Goal: Information Seeking & Learning: Compare options

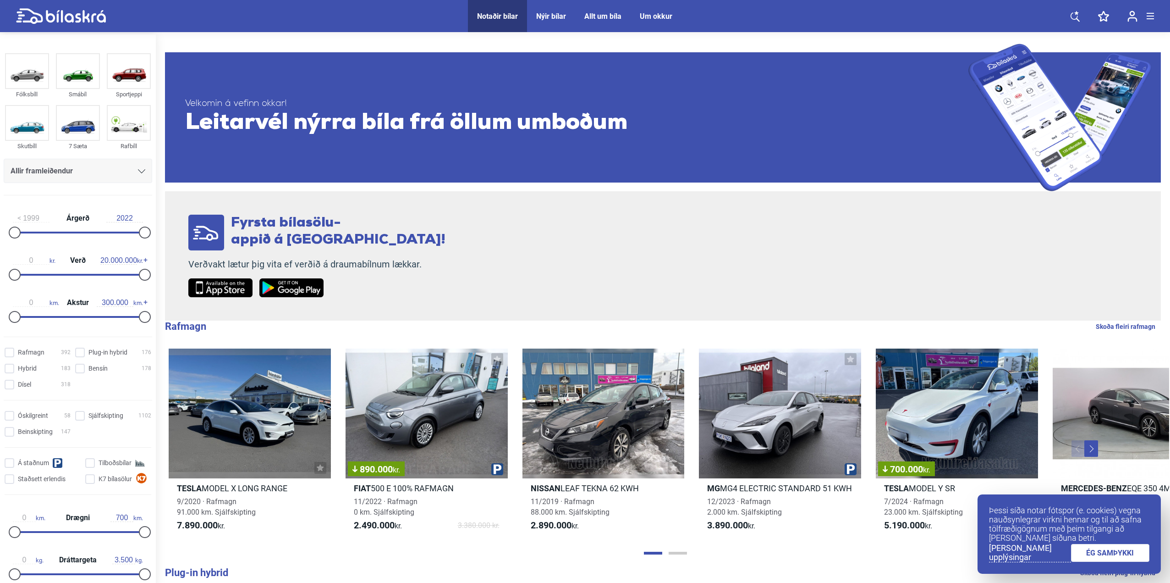
click at [1102, 555] on link "ÉG SAMÞYKKI" at bounding box center [1110, 553] width 79 height 18
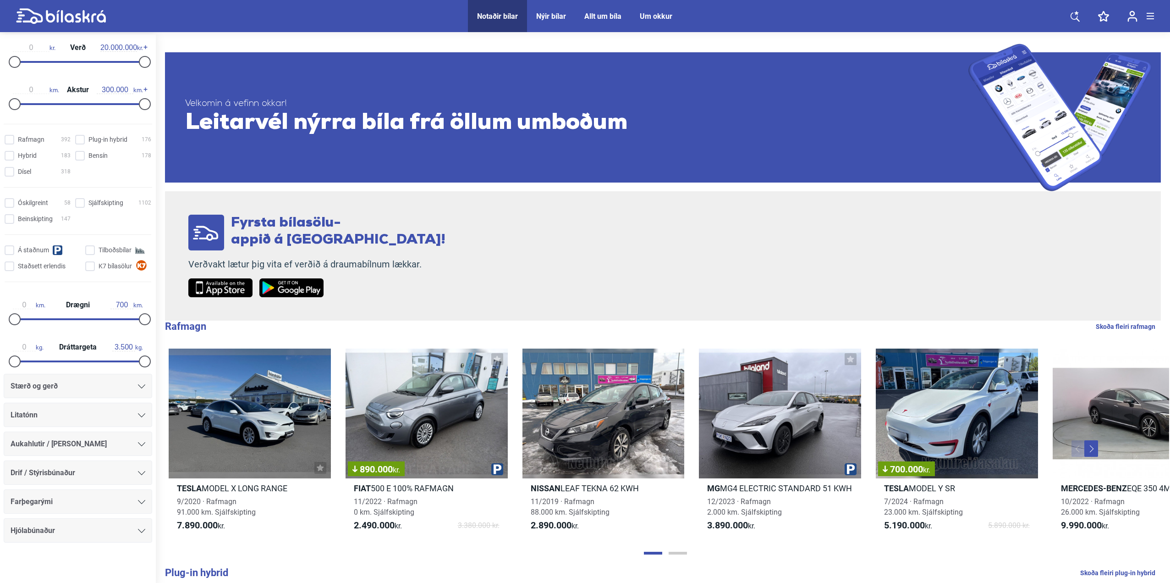
scroll to position [216, 0]
click at [62, 389] on div "Stærð og gerð" at bounding box center [78, 382] width 148 height 24
click at [147, 385] on div "Stærð og gerð" at bounding box center [78, 382] width 148 height 24
click at [139, 385] on icon at bounding box center [141, 383] width 7 height 4
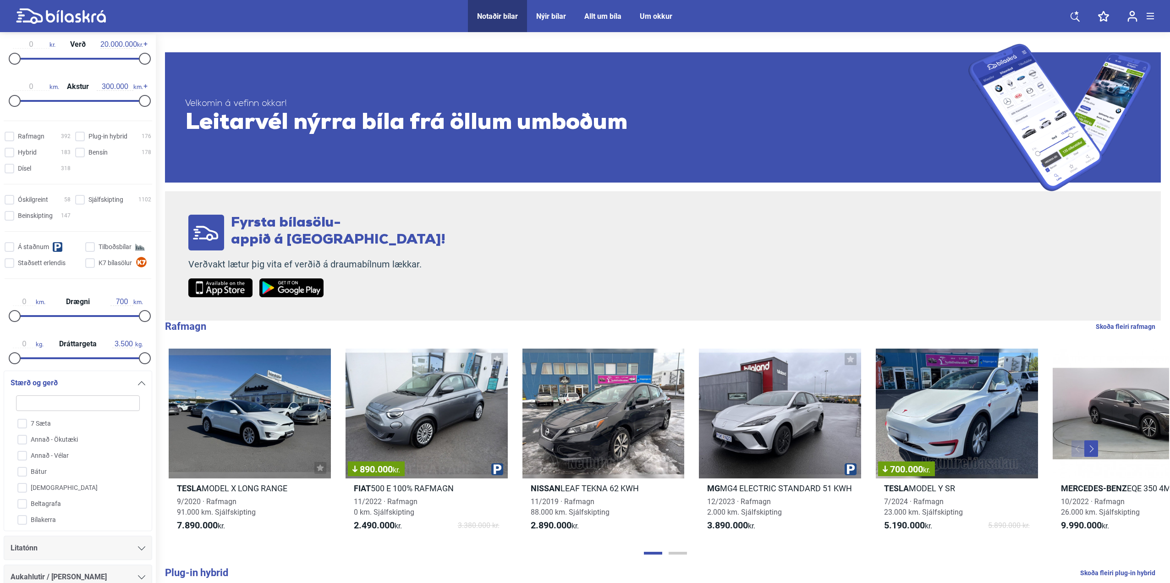
click at [138, 385] on icon at bounding box center [141, 383] width 7 height 4
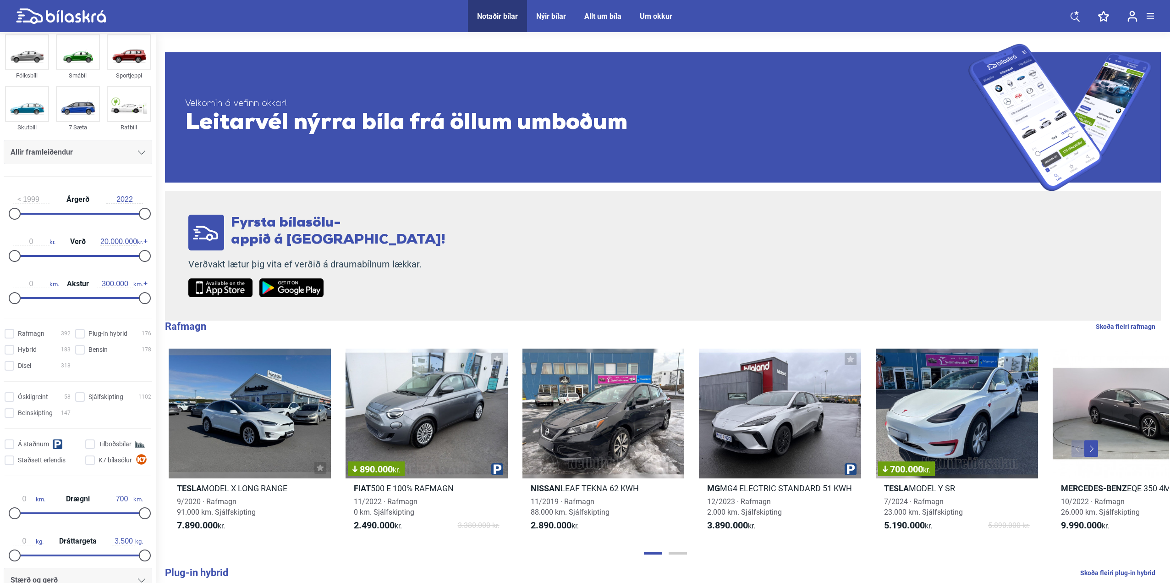
scroll to position [0, 0]
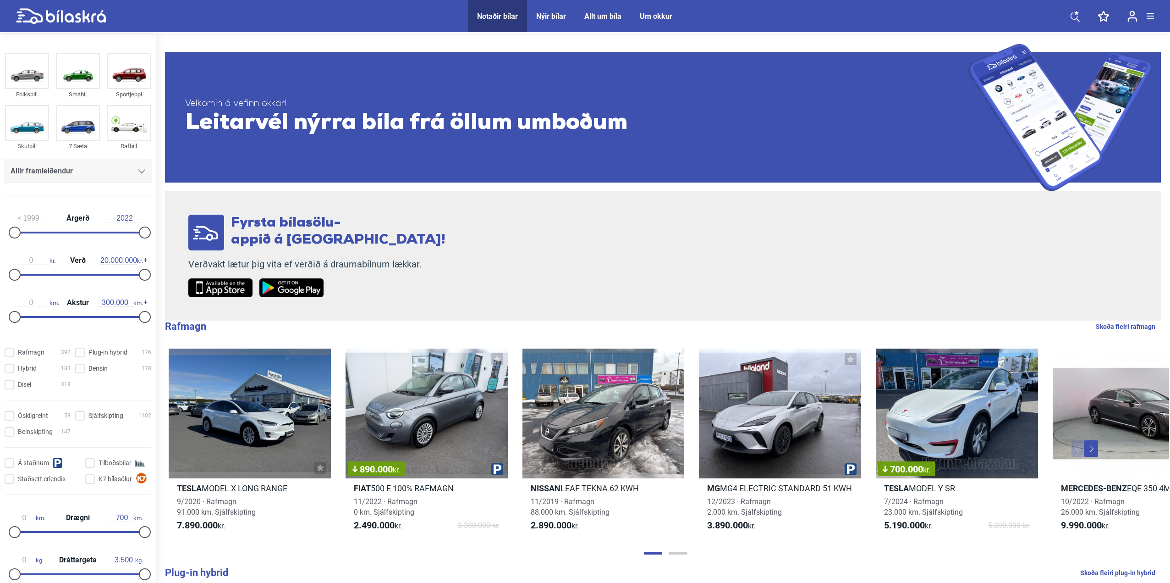
click at [144, 171] on div "Allir framleiðendur" at bounding box center [78, 171] width 148 height 24
click at [139, 172] on icon at bounding box center [141, 171] width 7 height 4
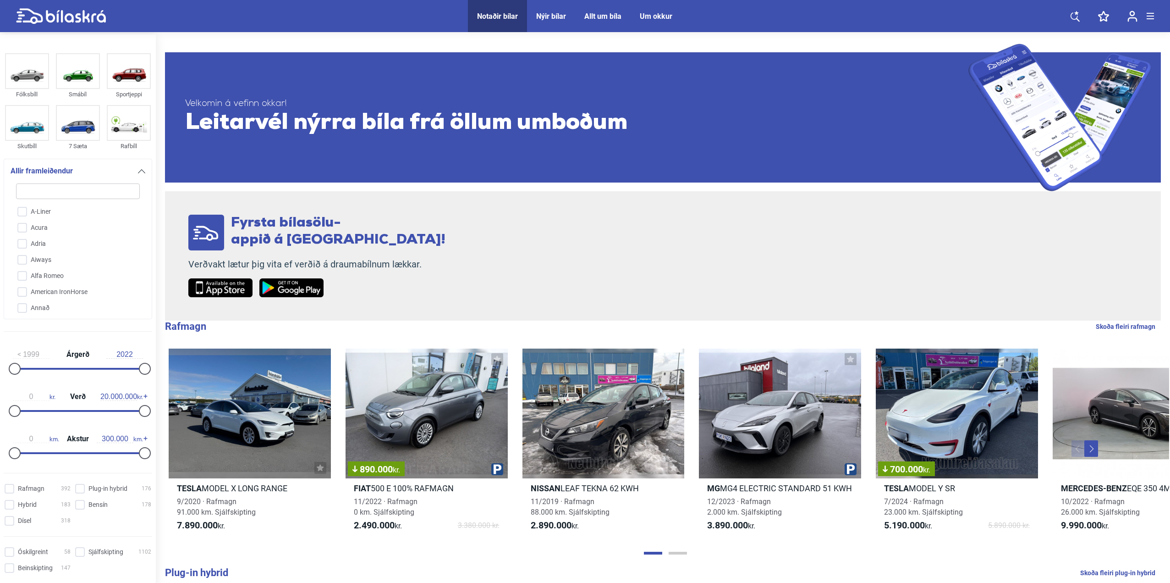
type input "k"
checkbox input "false"
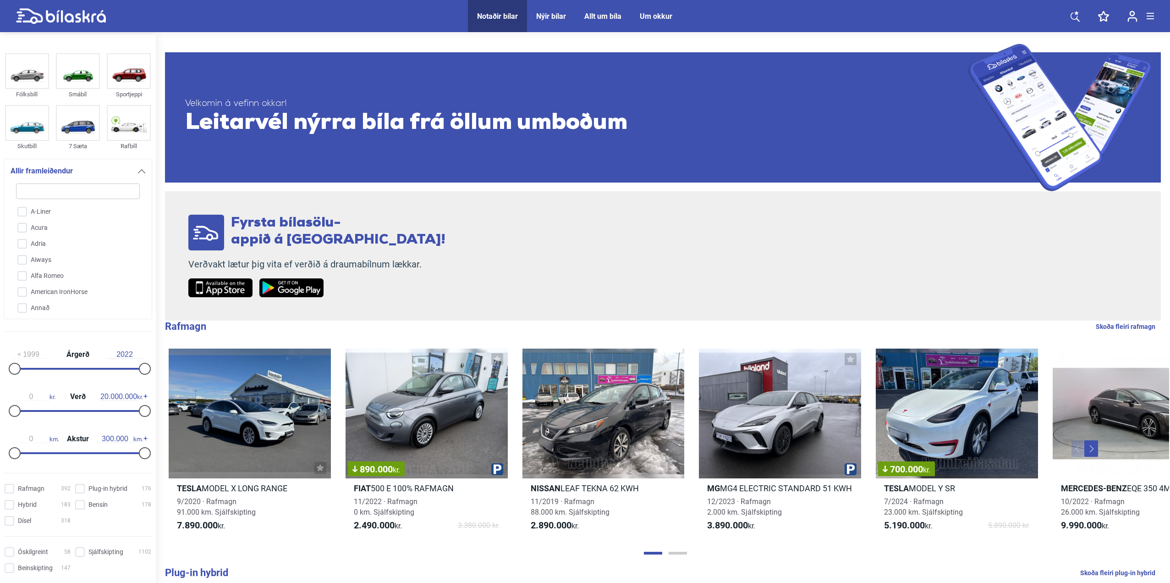
checkbox input "false"
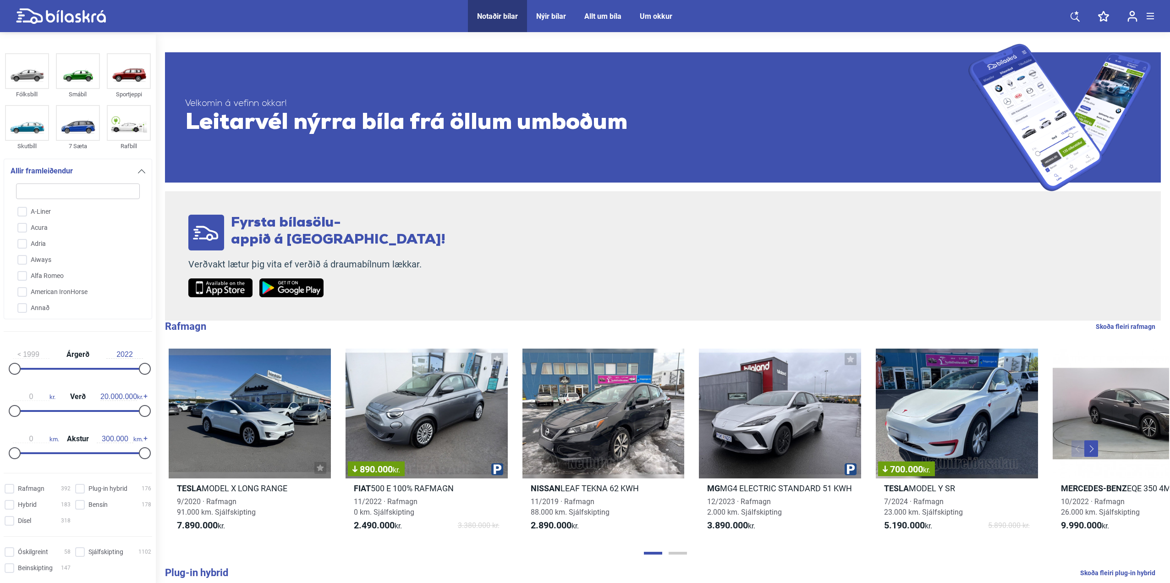
checkbox input "false"
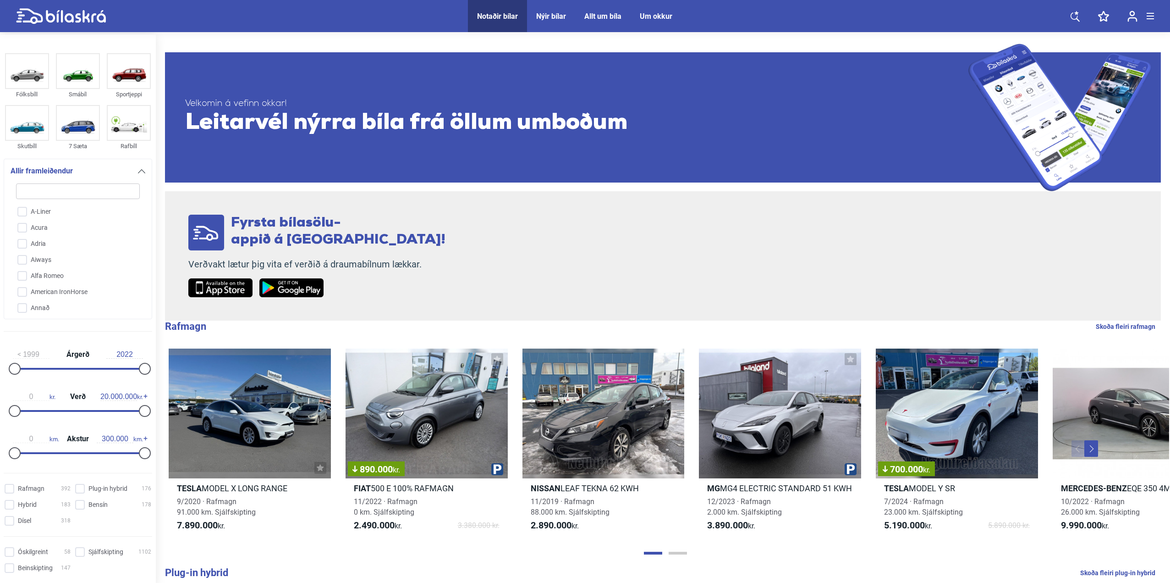
checkbox input "false"
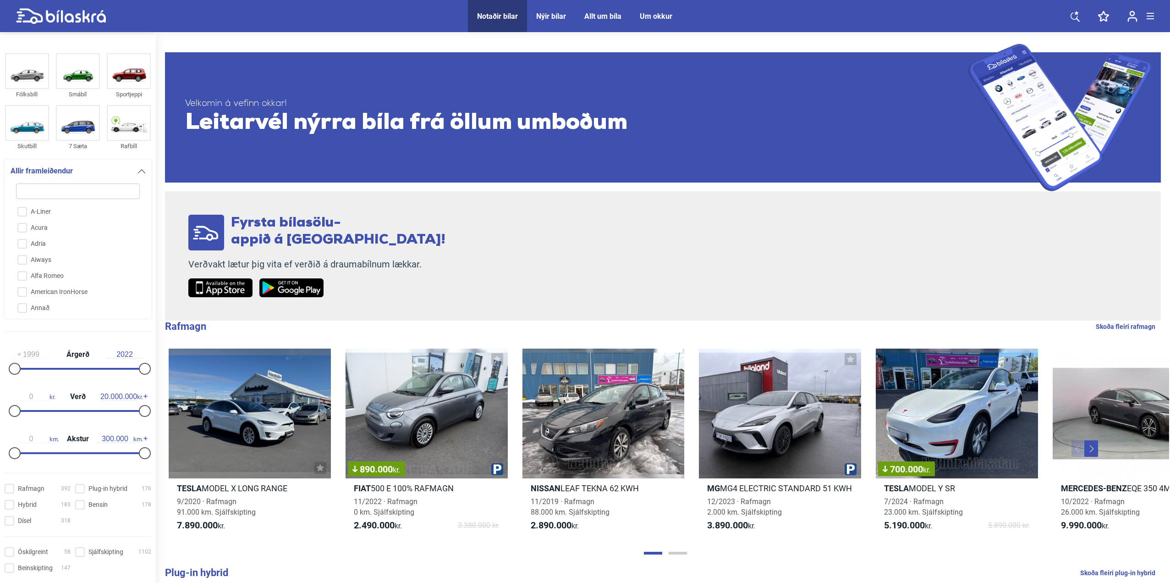
checkbox input "false"
type input "ki"
checkbox input "false"
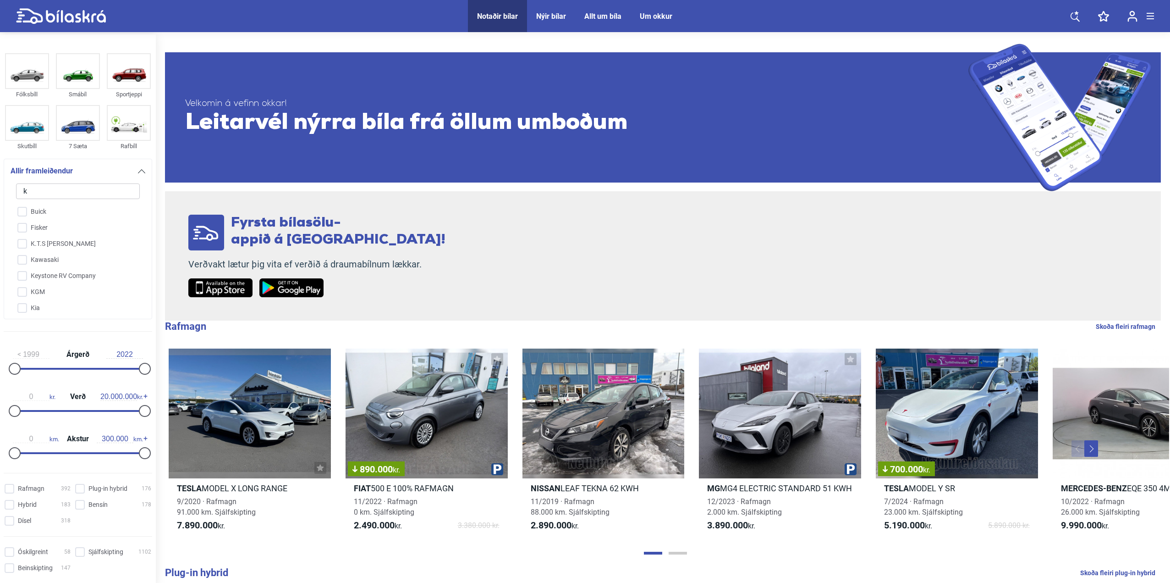
checkbox input "false"
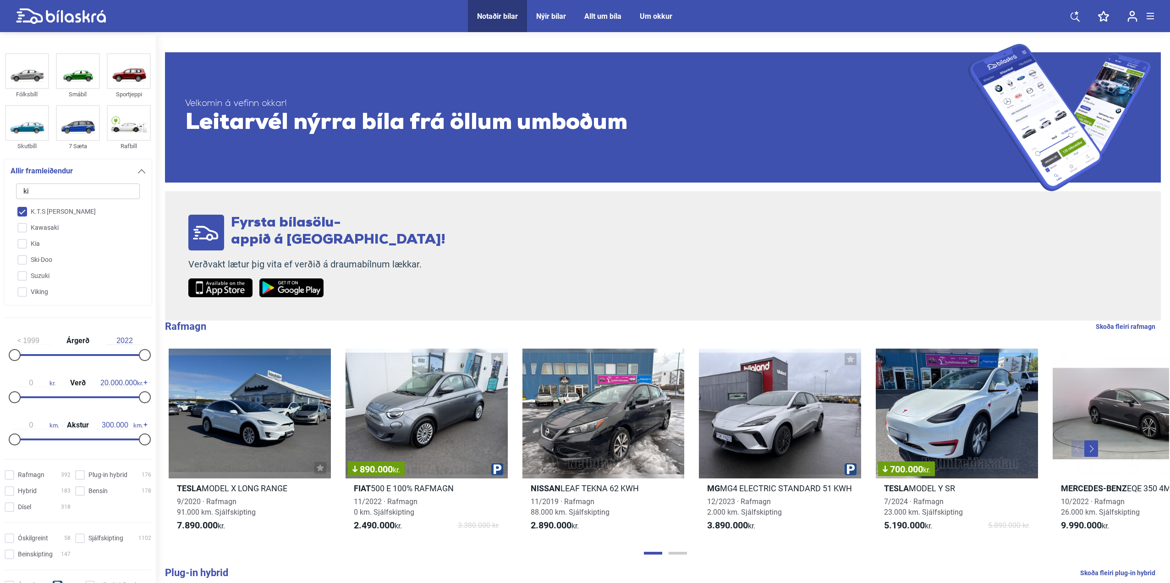
type input "kia"
checkbox input "true"
checkbox input "false"
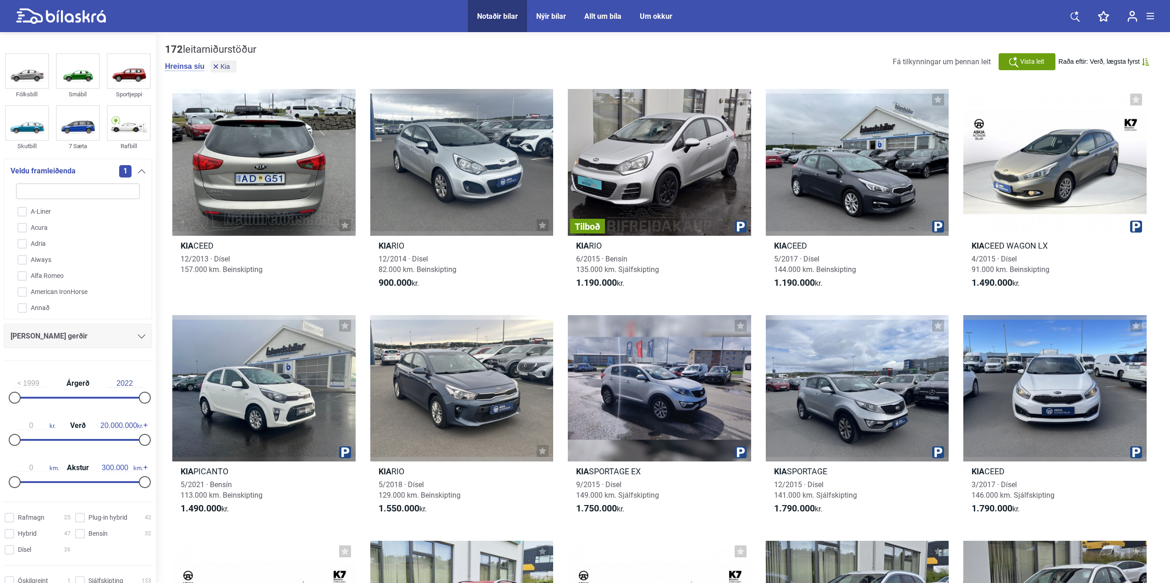
click at [83, 195] on input "search" at bounding box center [78, 191] width 124 height 16
click at [333, 42] on div "172 leitarniðurstöður [PERSON_NAME] síu Kia Fá tilkynningar um þennan leit Vist…" at bounding box center [663, 517] width 1014 height 966
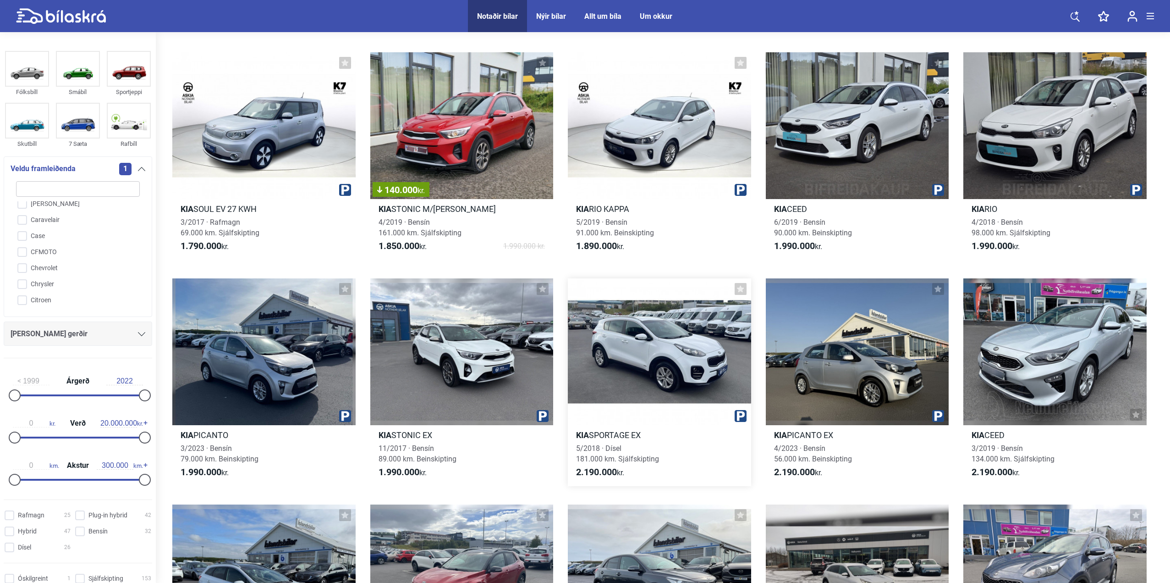
scroll to position [504, 0]
